Goal: Task Accomplishment & Management: Manage account settings

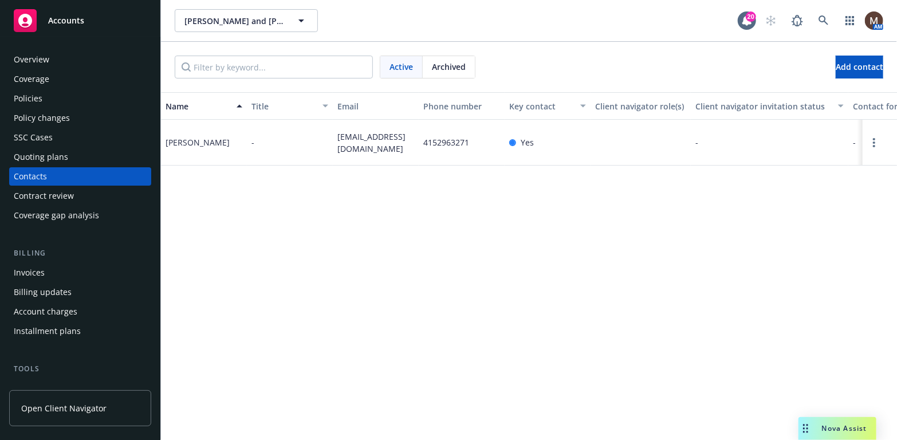
click at [26, 95] on div "Policies" at bounding box center [28, 98] width 29 height 18
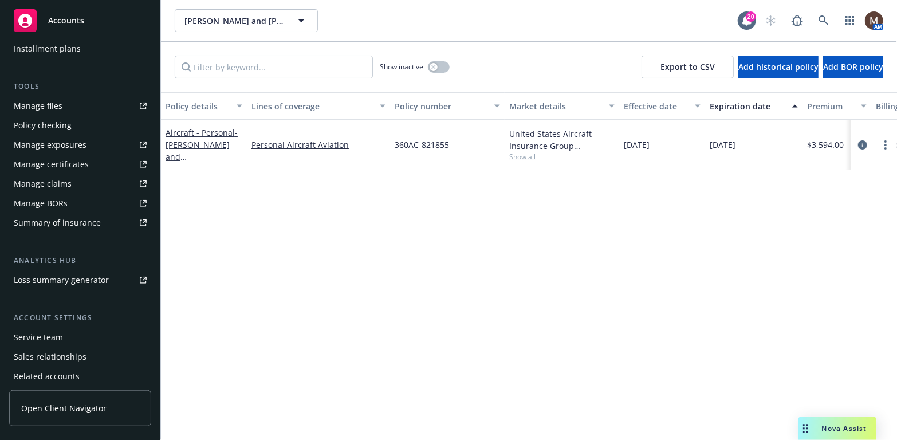
scroll to position [286, 0]
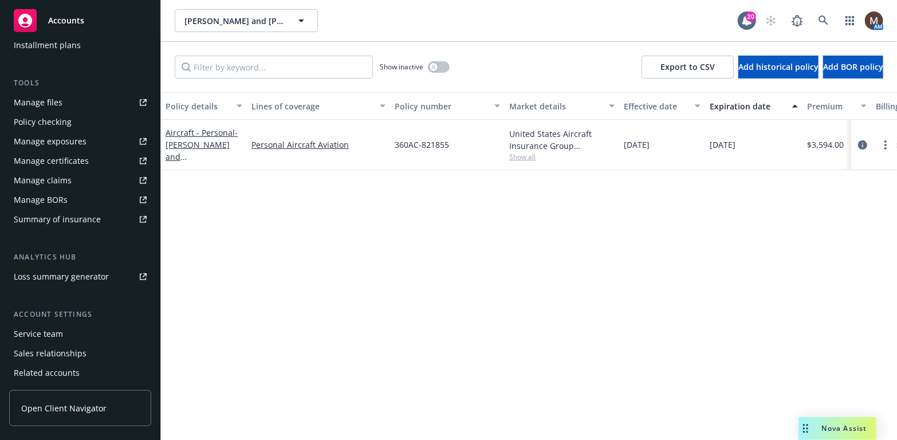
click at [53, 101] on div "Manage files" at bounding box center [38, 102] width 49 height 18
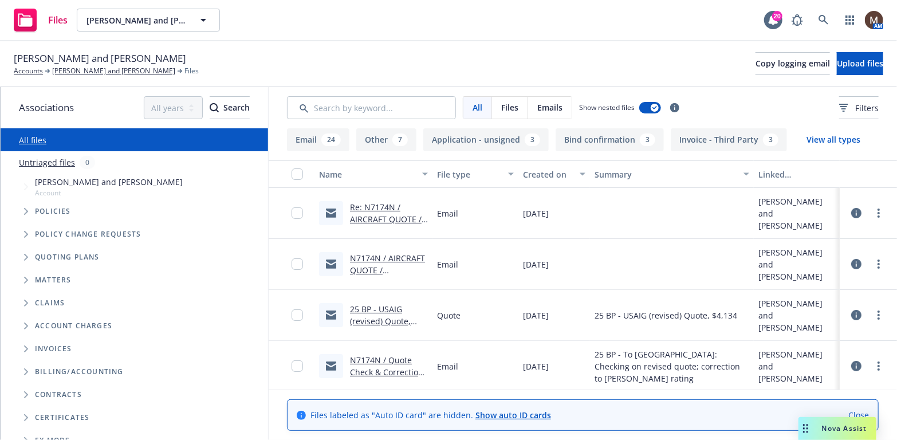
click at [389, 218] on link "Re: N7174N / AIRCRAFT QUOTE / [PERSON_NAME] and [PERSON_NAME]" at bounding box center [386, 231] width 72 height 59
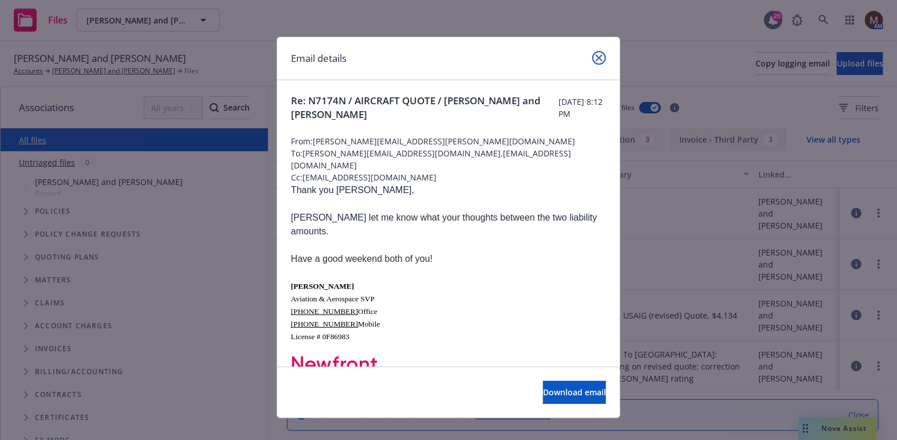
click at [596, 58] on icon "close" at bounding box center [599, 57] width 7 height 7
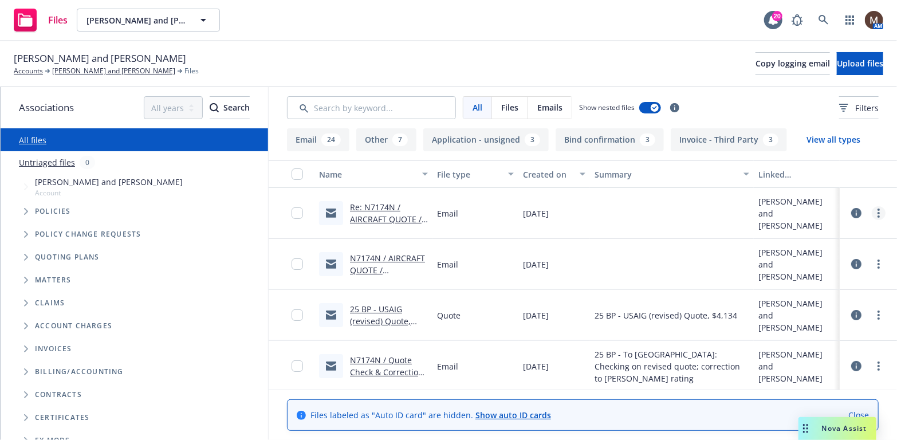
click at [878, 210] on circle "more" at bounding box center [879, 210] width 2 height 2
click at [814, 236] on link "Archive" at bounding box center [820, 236] width 114 height 23
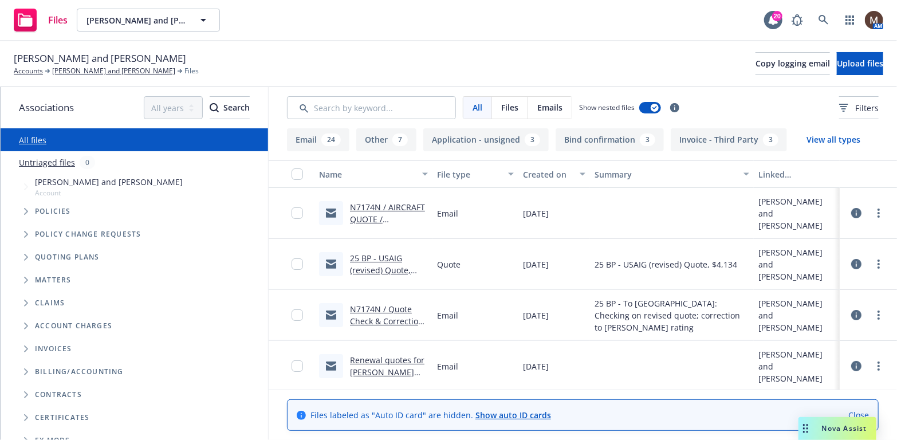
click at [383, 202] on link "N7174N / AIRCRAFT QUOTE / [PERSON_NAME] and [PERSON_NAME]" at bounding box center [387, 231] width 75 height 59
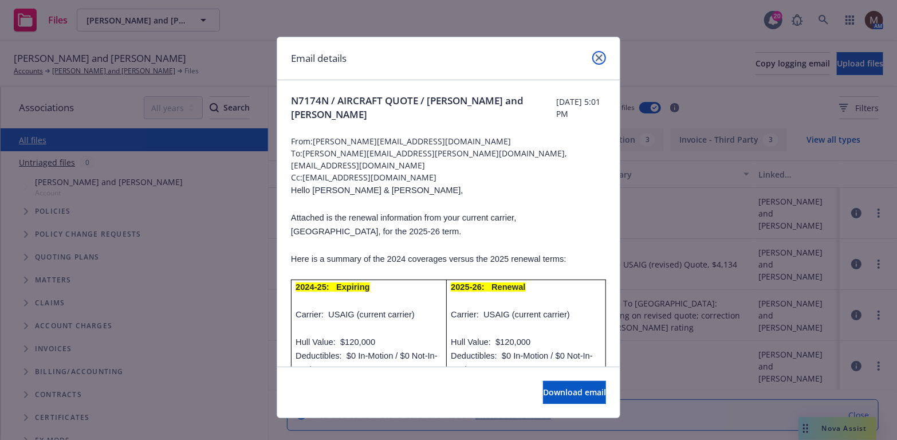
click at [596, 57] on icon "close" at bounding box center [599, 57] width 7 height 7
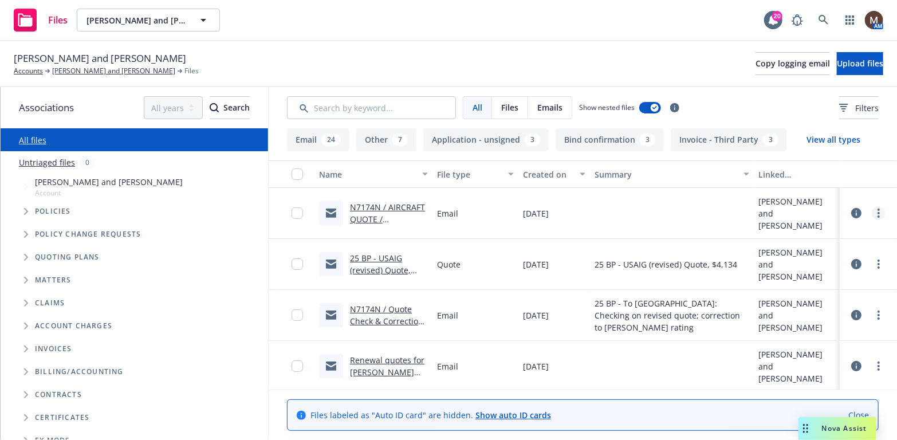
click at [878, 211] on icon "more" at bounding box center [879, 213] width 2 height 9
click at [797, 278] on link "Edit" at bounding box center [820, 282] width 114 height 23
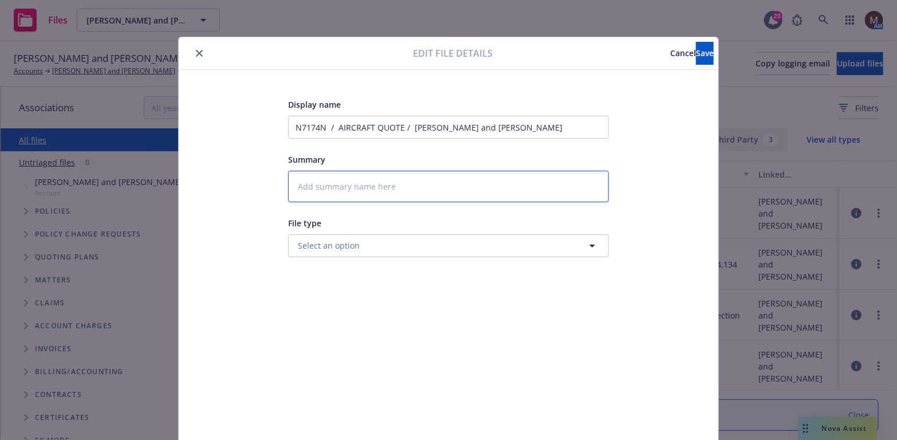
click at [310, 186] on textarea at bounding box center [448, 187] width 321 height 32
type textarea "x"
type textarea "2"
type textarea "x"
type textarea "25"
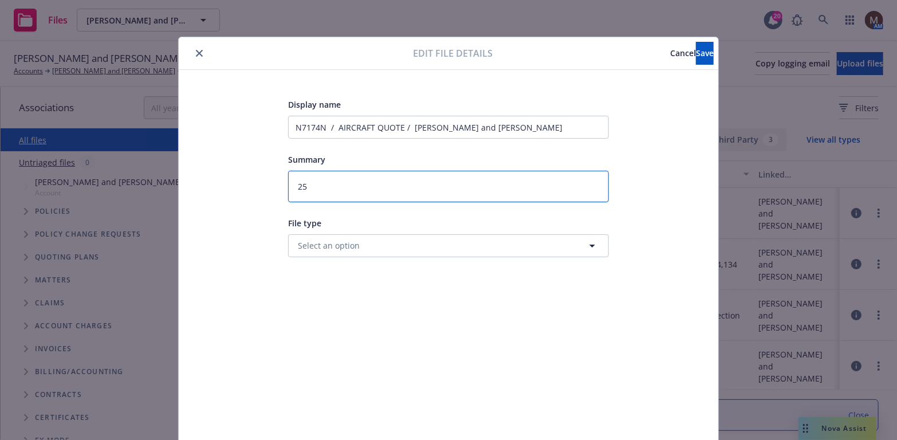
type textarea "x"
type textarea "25"
type textarea "x"
type textarea "25 B"
type textarea "x"
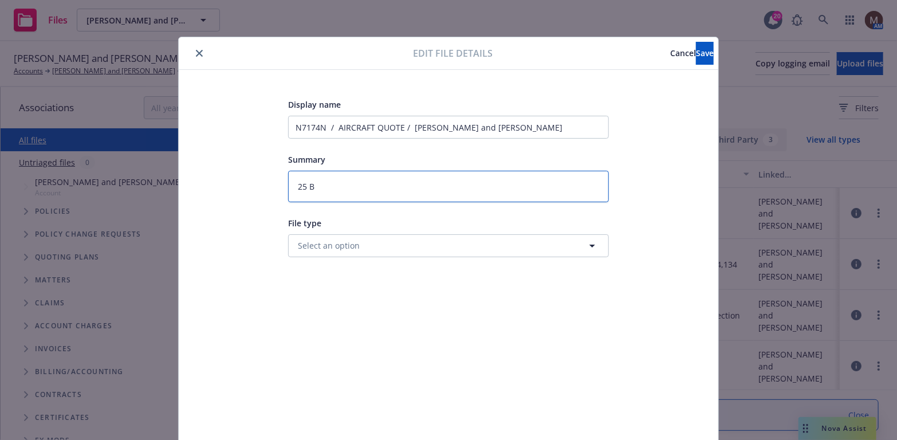
type textarea "25 BP"
type textarea "x"
type textarea "25 BP"
type textarea "x"
type textarea "25 BP -"
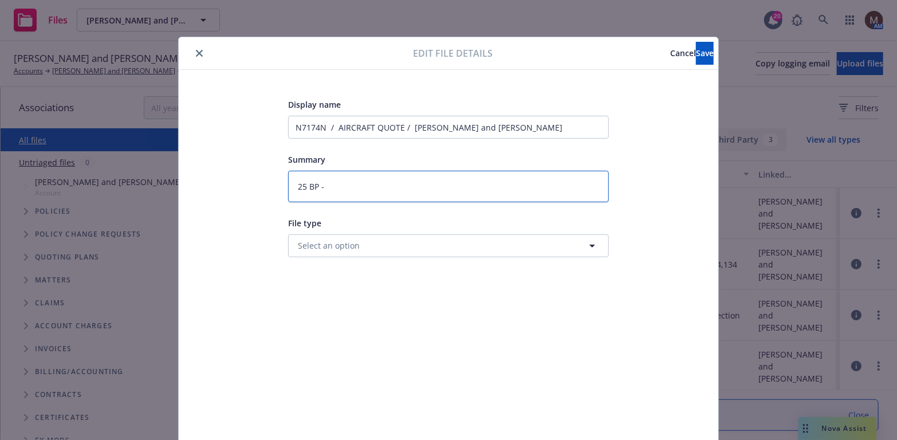
type textarea "x"
type textarea "25 BP -"
type textarea "x"
type textarea "25 BP - Q"
type textarea "x"
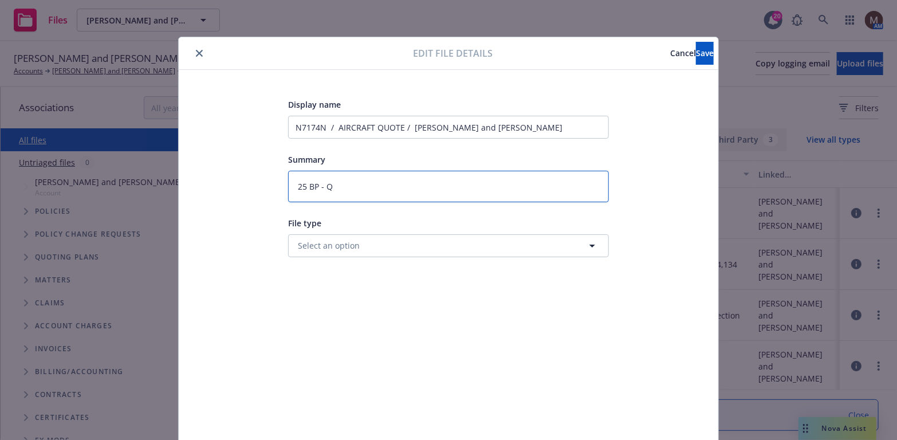
type textarea "25 BP - Qu"
type textarea "x"
type textarea "25 BP - Quo"
type textarea "x"
type textarea "25 BP - Quot"
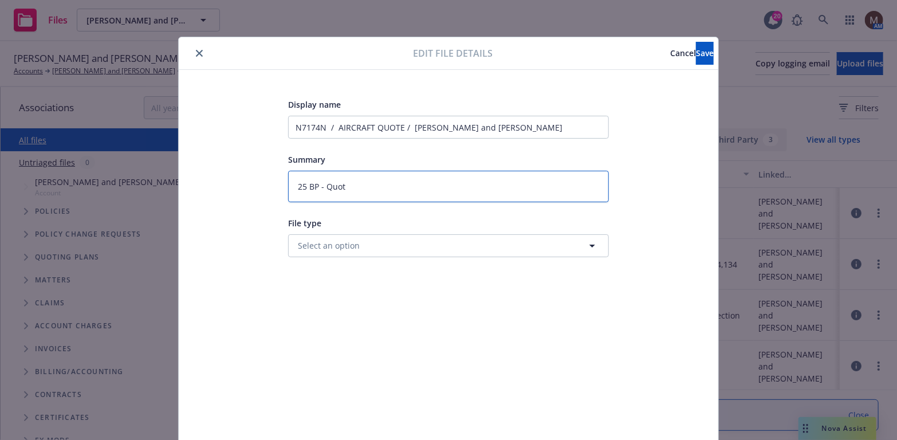
type textarea "x"
type textarea "25 BP - Quote"
type textarea "x"
type textarea "25 BP - Quotes"
type textarea "x"
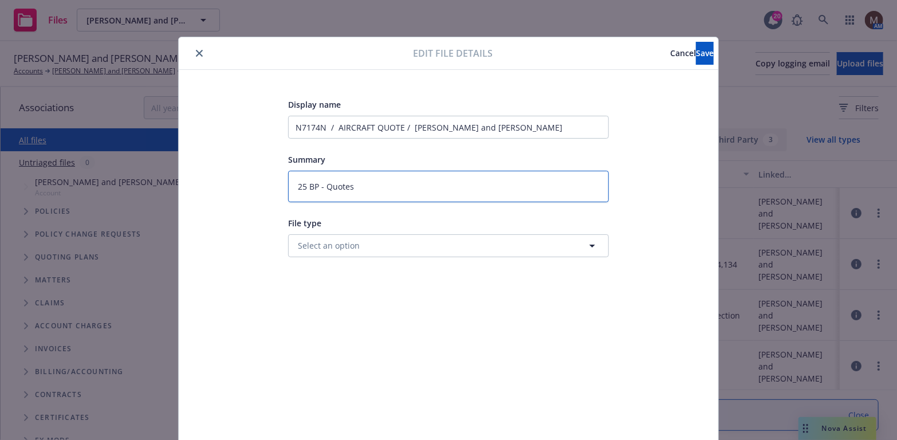
type textarea "25 BP - Quotes"
type textarea "x"
type textarea "25 BP - Quotes t"
type textarea "x"
type textarea "25 BP - Quotes to"
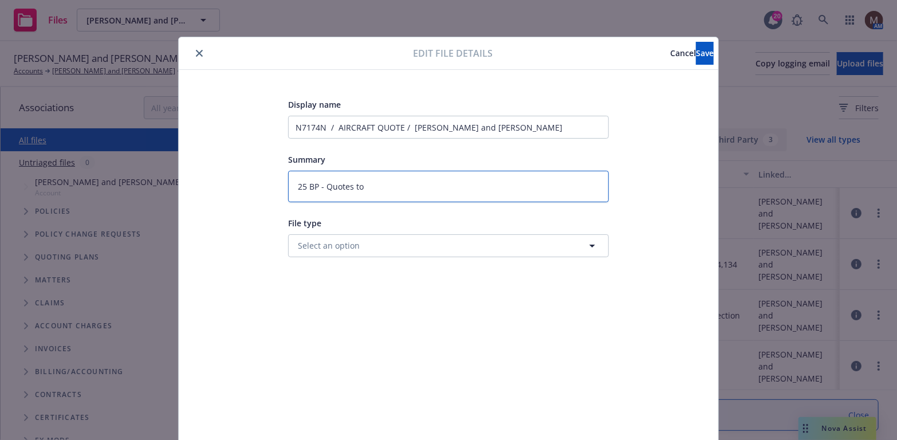
type textarea "x"
type textarea "25 BP - Quotes to"
type textarea "x"
type textarea "25 BP - Quotes to S"
type textarea "x"
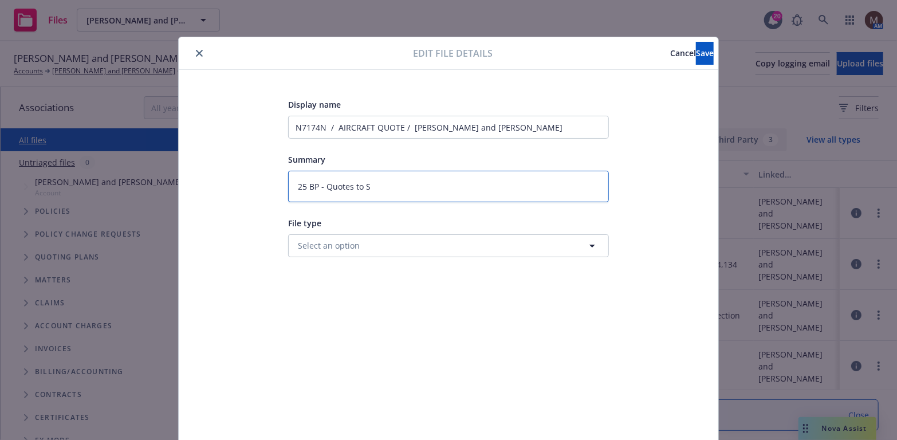
type textarea "25 BP - Quotes to Sc"
type textarea "x"
type textarea "25 BP - Quotes to Sco"
type textarea "x"
type textarea "25 BP - Quotes to [PERSON_NAME]"
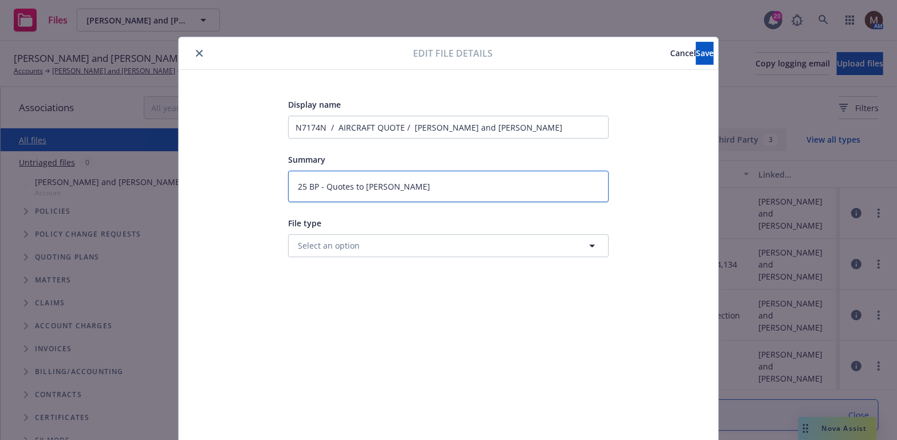
type textarea "x"
type textarea "25 BP - Quotes to [PERSON_NAME]"
type textarea "x"
type textarea "25 BP - Quotes to [PERSON_NAME]"
type textarea "x"
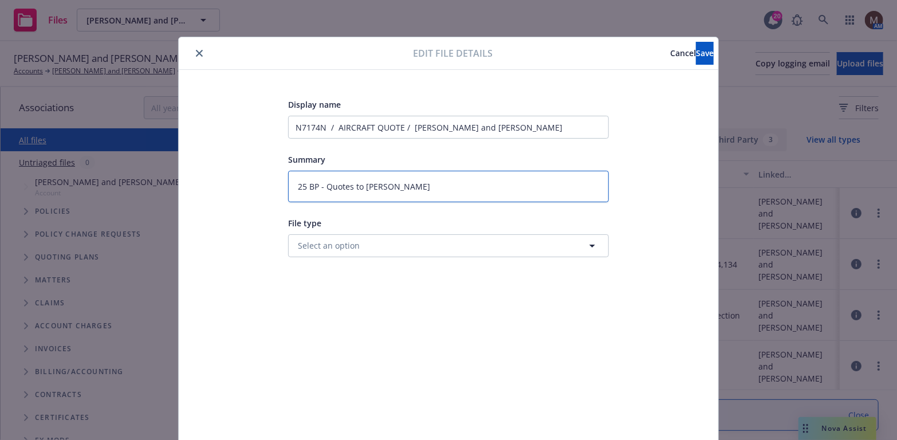
type textarea "25 BP - Quotes to [PERSON_NAME]"
type textarea "x"
type textarea "25 BP - Quotes to [PERSON_NAME]"
type textarea "x"
type textarea "25 BP - Quotes to [PERSON_NAME]"
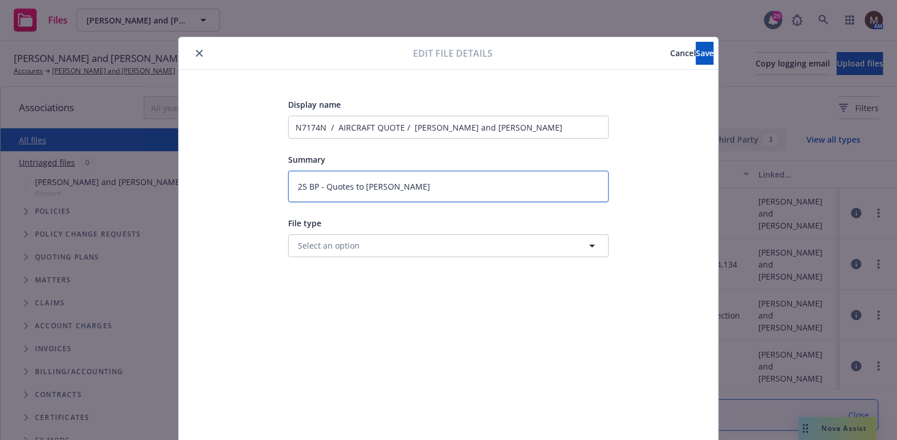
type textarea "x"
type textarea "25 BP - Quotes to [PERSON_NAME]"
type textarea "x"
type textarea "25 BP - Quotes to [PERSON_NAME]"
type textarea "x"
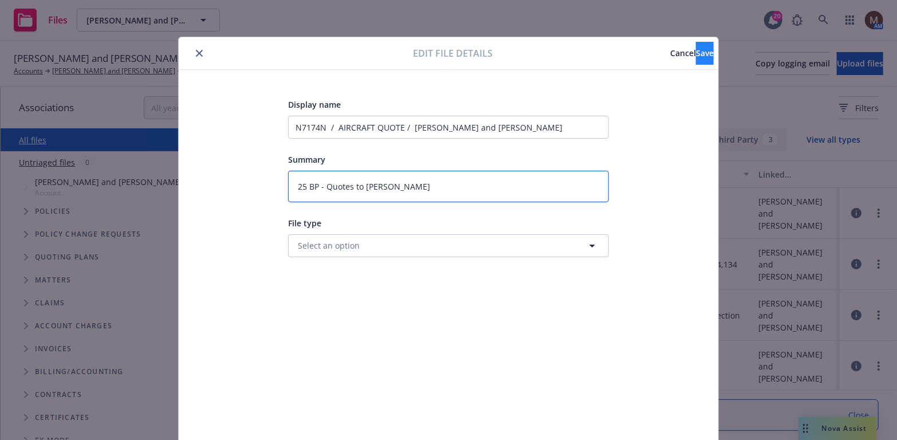
type textarea "25 BP - Quotes to [PERSON_NAME]"
click at [696, 52] on span "Save" at bounding box center [705, 53] width 18 height 11
type textarea "x"
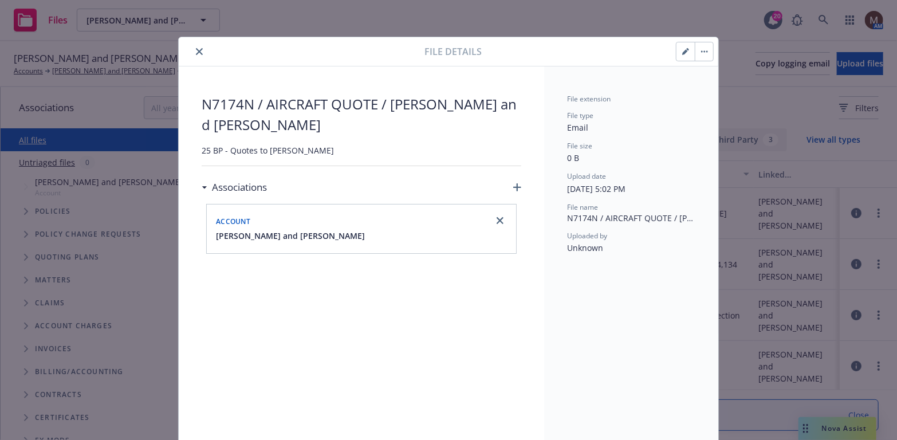
click at [196, 49] on icon "close" at bounding box center [199, 51] width 7 height 7
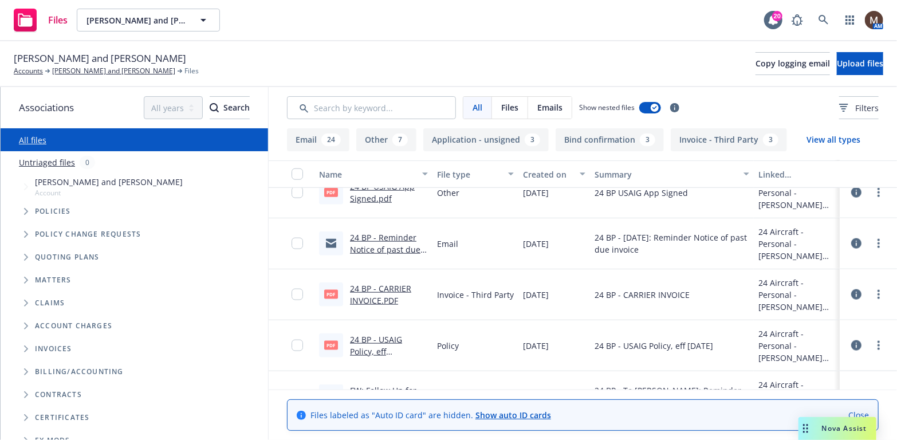
scroll to position [745, 0]
